Goal: Find specific page/section: Find specific page/section

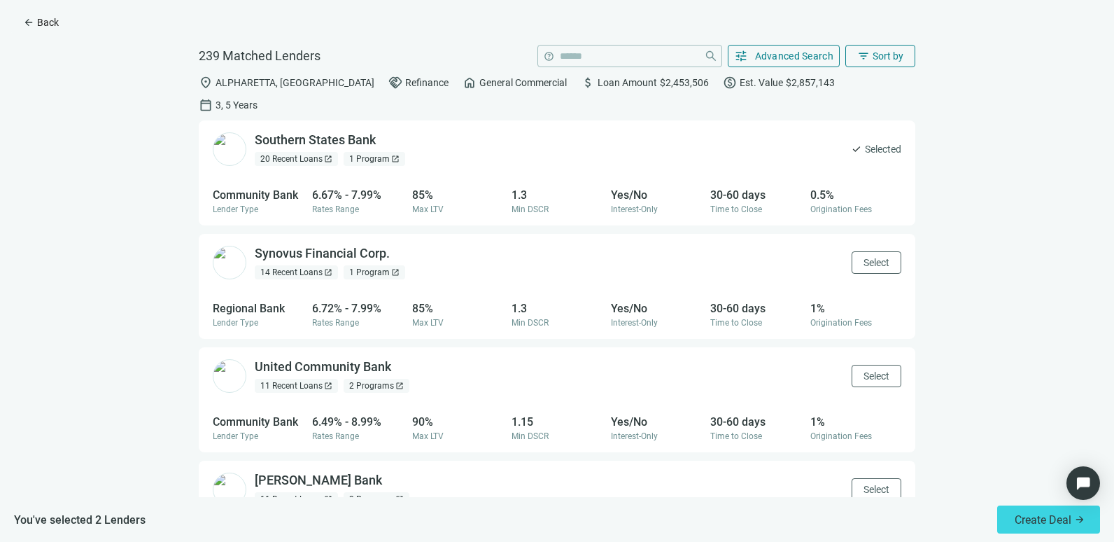
click at [39, 27] on span "Back" at bounding box center [48, 22] width 22 height 11
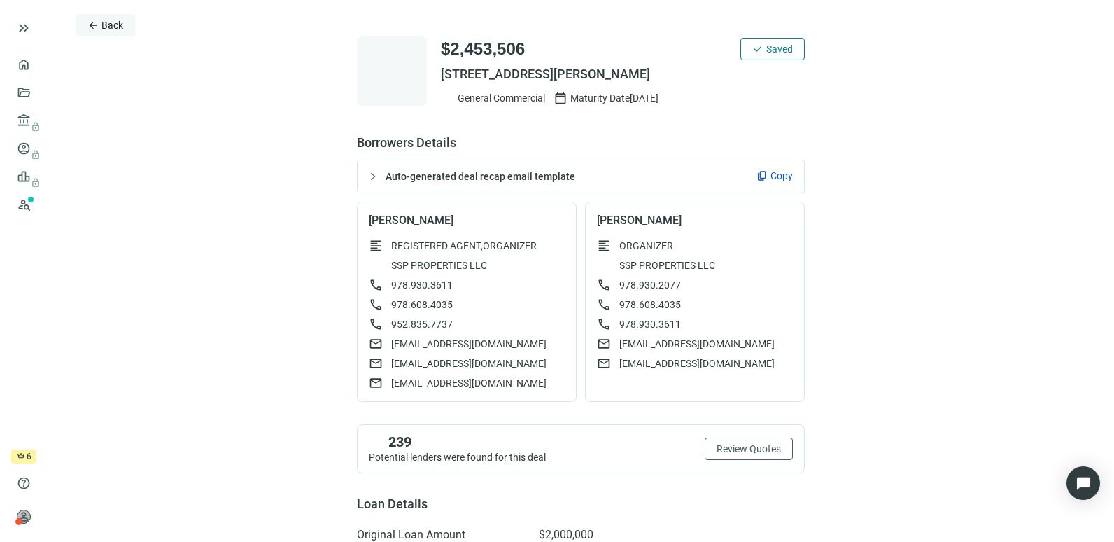
click at [106, 24] on span "Back" at bounding box center [112, 25] width 22 height 11
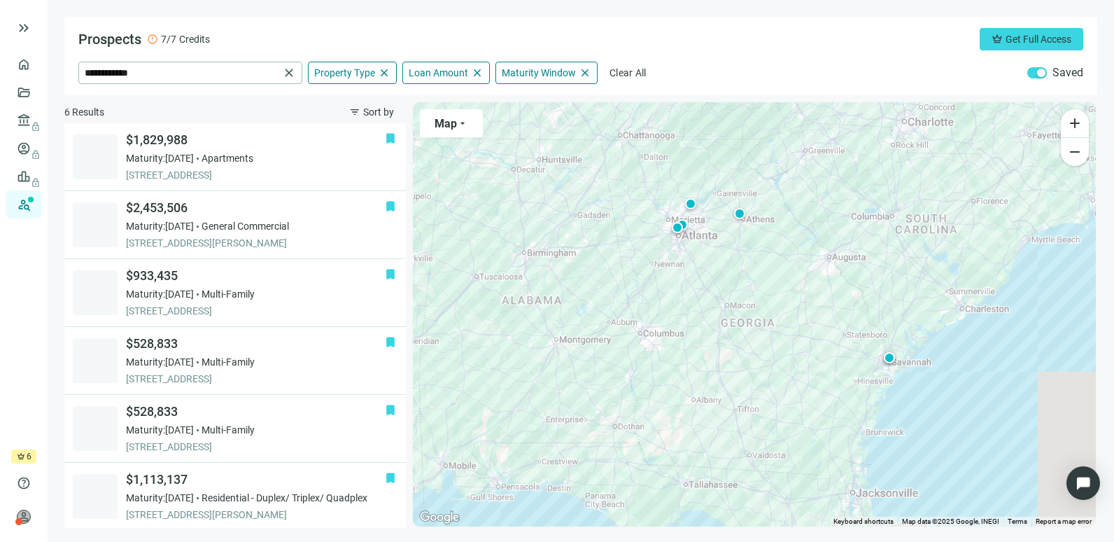
scroll to position [3, 0]
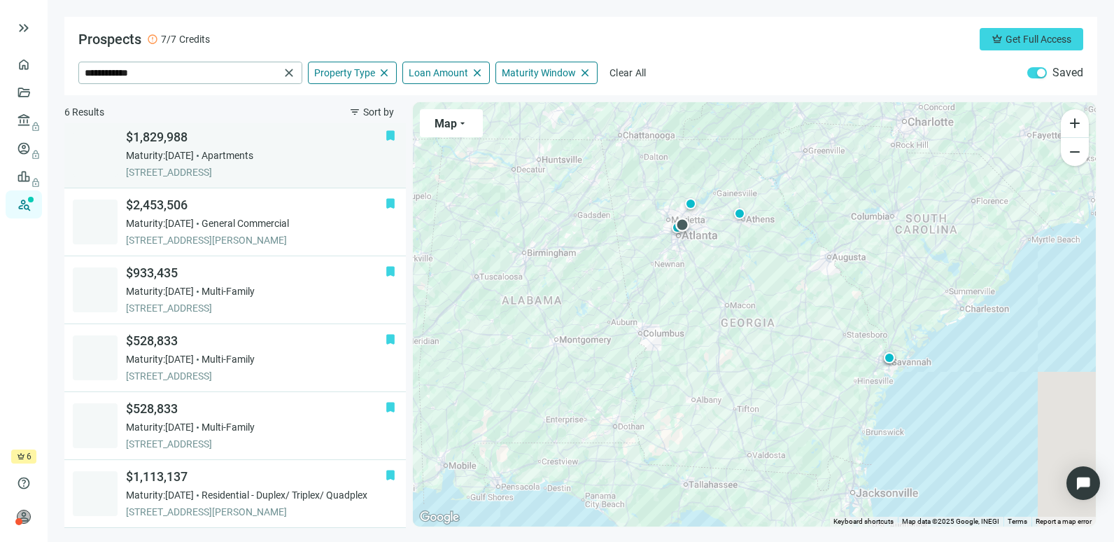
click at [194, 160] on span "Maturity: [DATE]" at bounding box center [160, 155] width 68 height 14
